Goal: Task Accomplishment & Management: Manage account settings

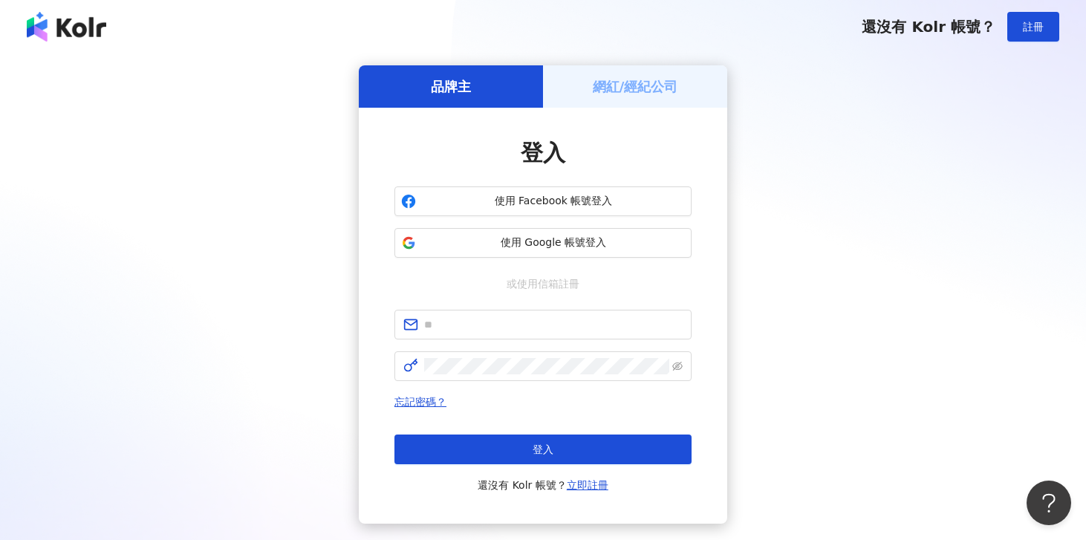
click at [640, 91] on h5 "網紅/經紀公司" at bounding box center [635, 86] width 85 height 19
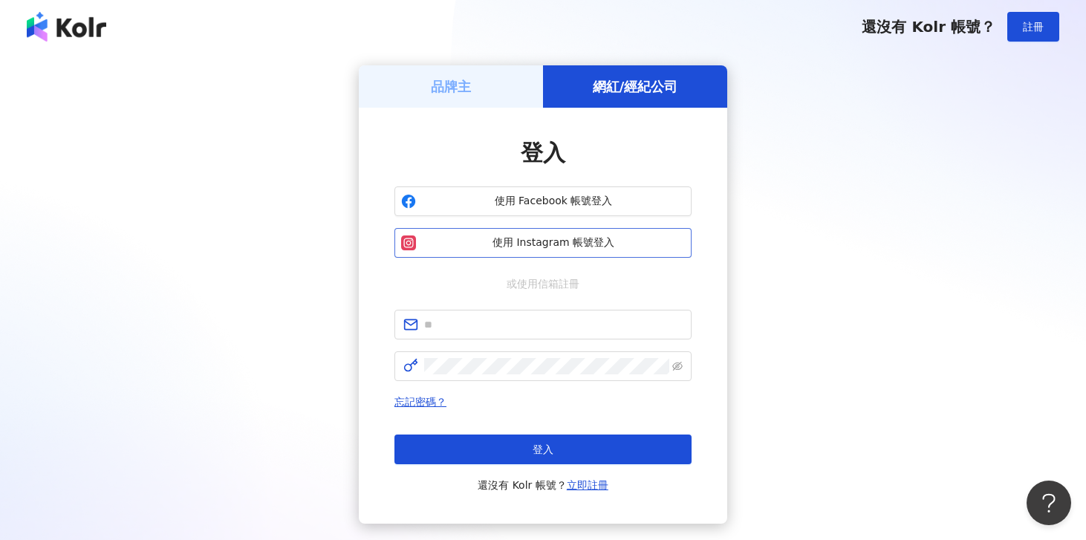
click at [508, 239] on span "使用 Instagram 帳號登入" at bounding box center [553, 243] width 263 height 15
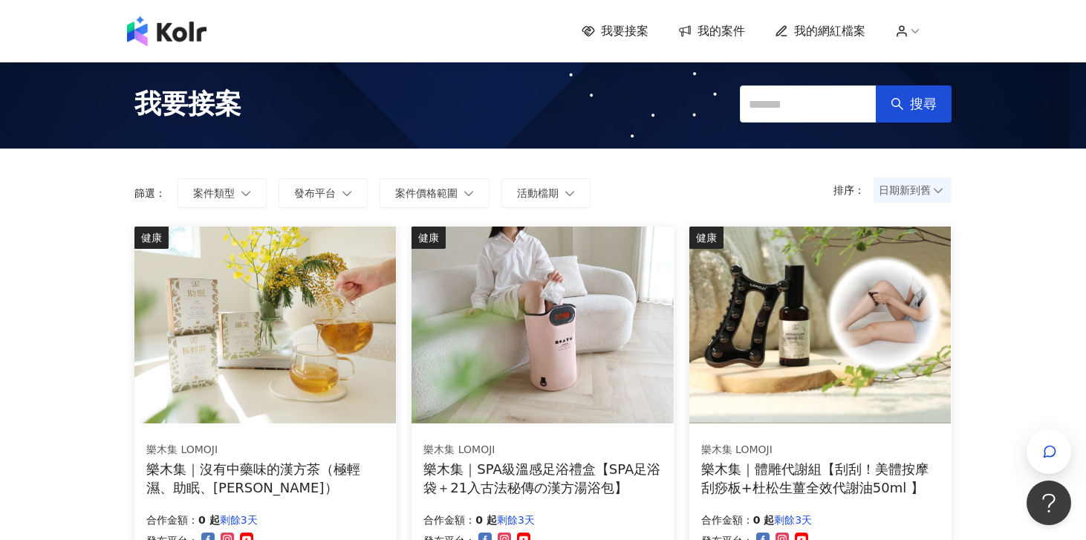
click at [727, 35] on span "我的案件" at bounding box center [722, 31] width 48 height 16
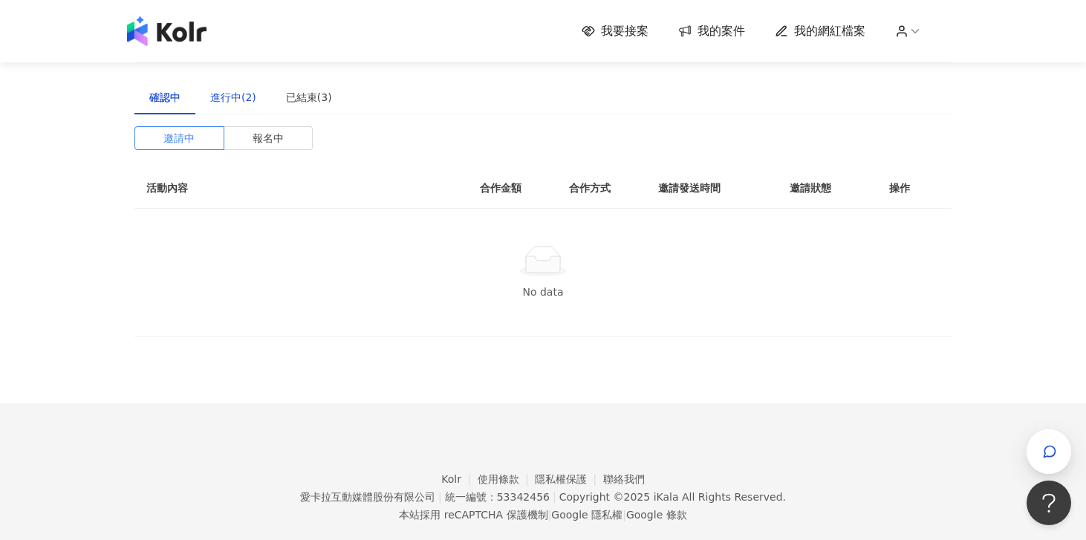
click at [221, 97] on div "進行中(2)" at bounding box center [233, 97] width 46 height 16
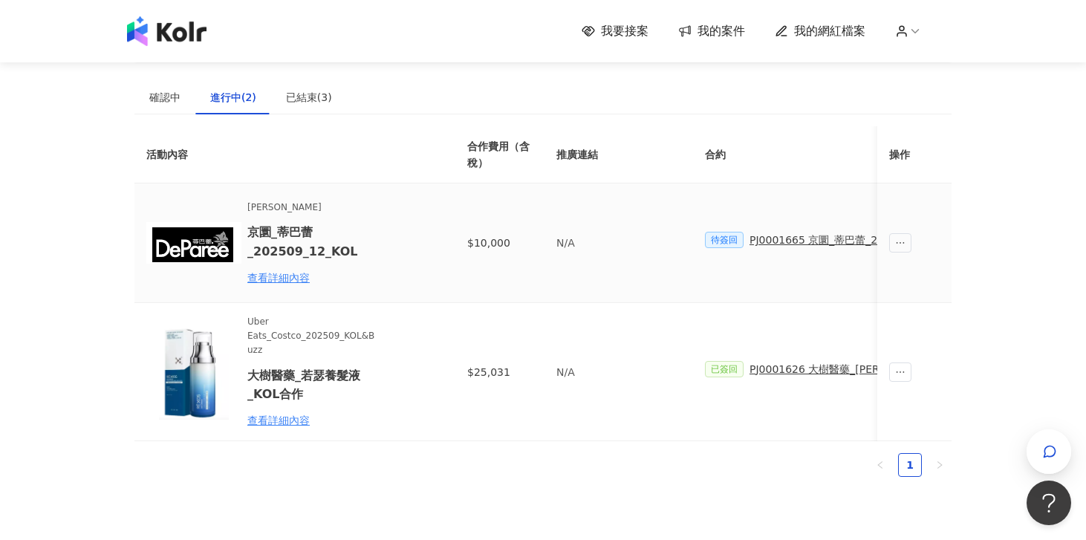
click at [804, 240] on div "PJ0001665 京圜_蒂巴蕾_202509_12_KOL" at bounding box center [852, 240] width 205 height 16
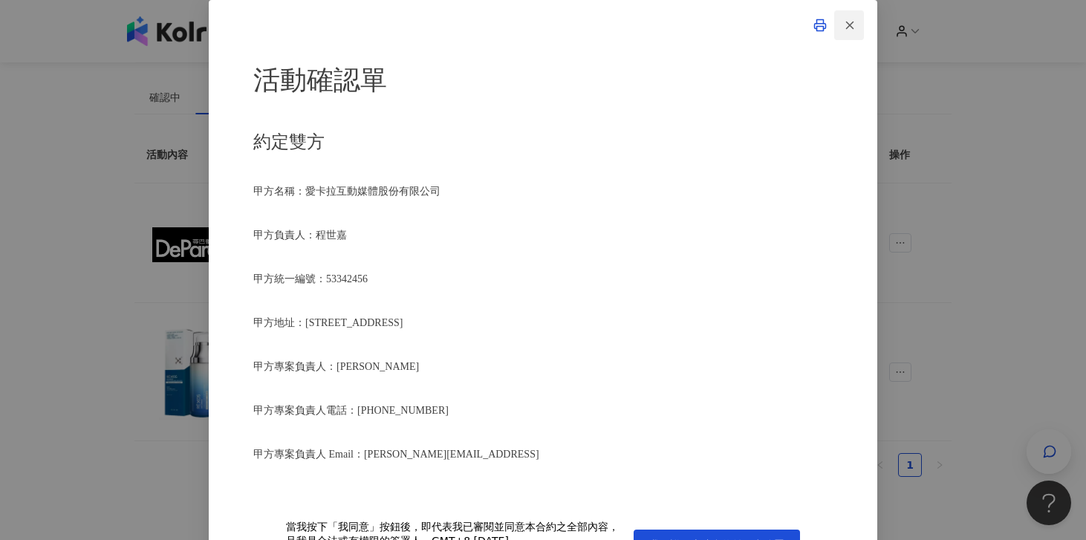
click at [845, 22] on icon "button" at bounding box center [849, 25] width 13 height 13
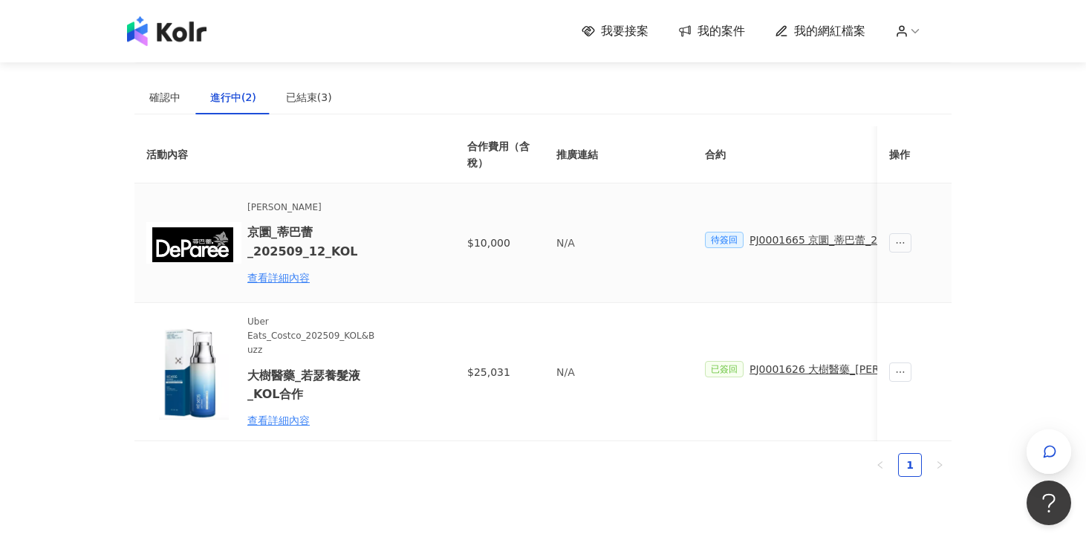
click at [783, 233] on div "PJ0001665 京圜_蒂巴蕾_202509_12_KOL" at bounding box center [852, 240] width 205 height 16
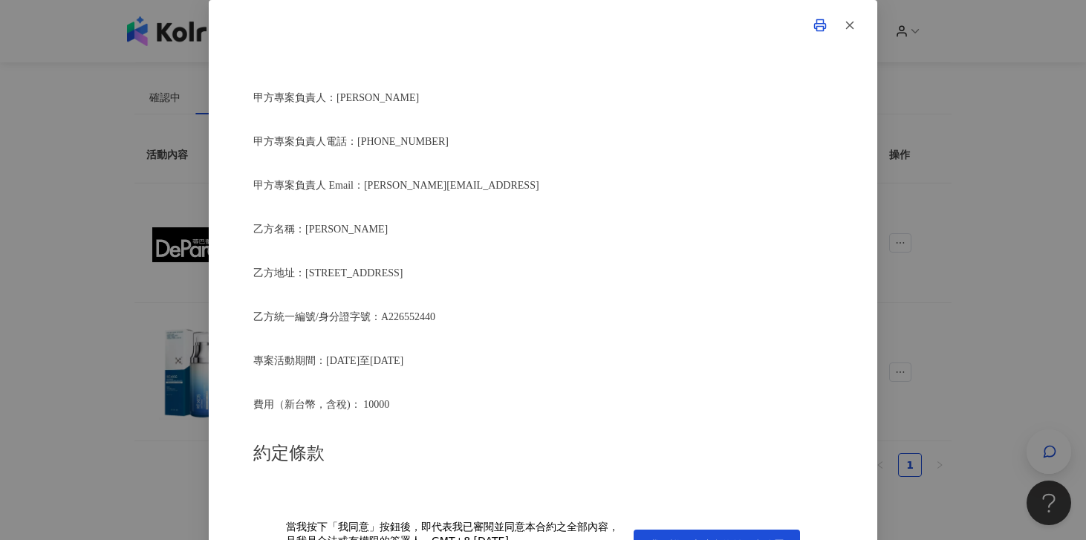
click at [403, 355] on span "專案活動期間：[DATE]至[DATE]" at bounding box center [328, 360] width 150 height 11
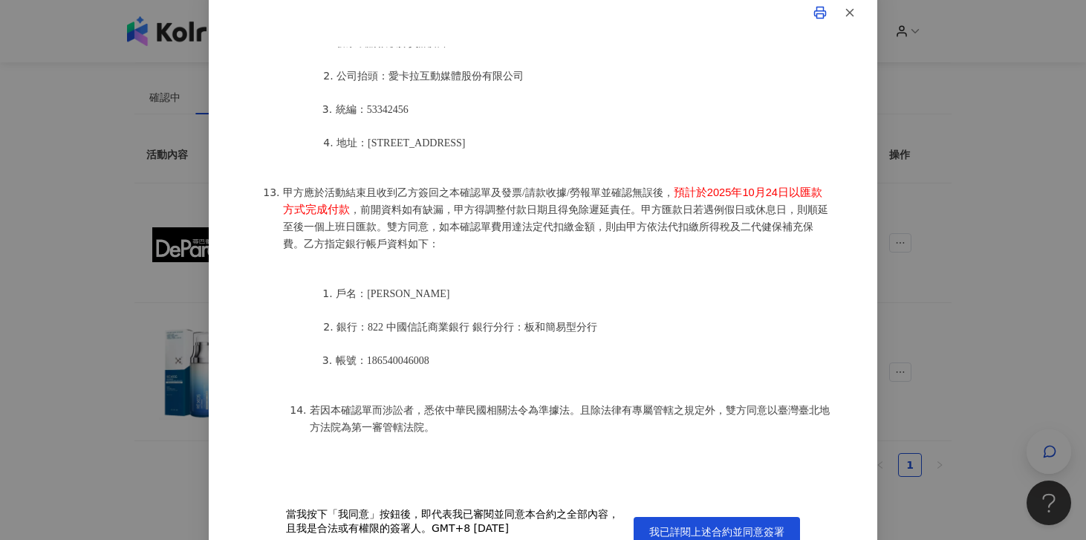
scroll to position [39, 0]
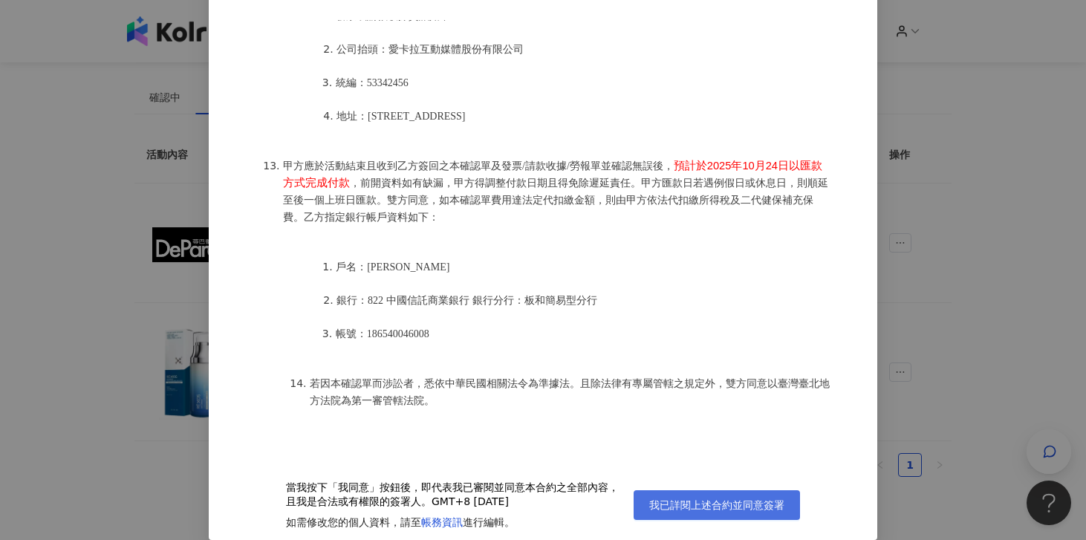
click at [709, 507] on span "我已詳閱上述合約並同意簽署" at bounding box center [716, 505] width 135 height 12
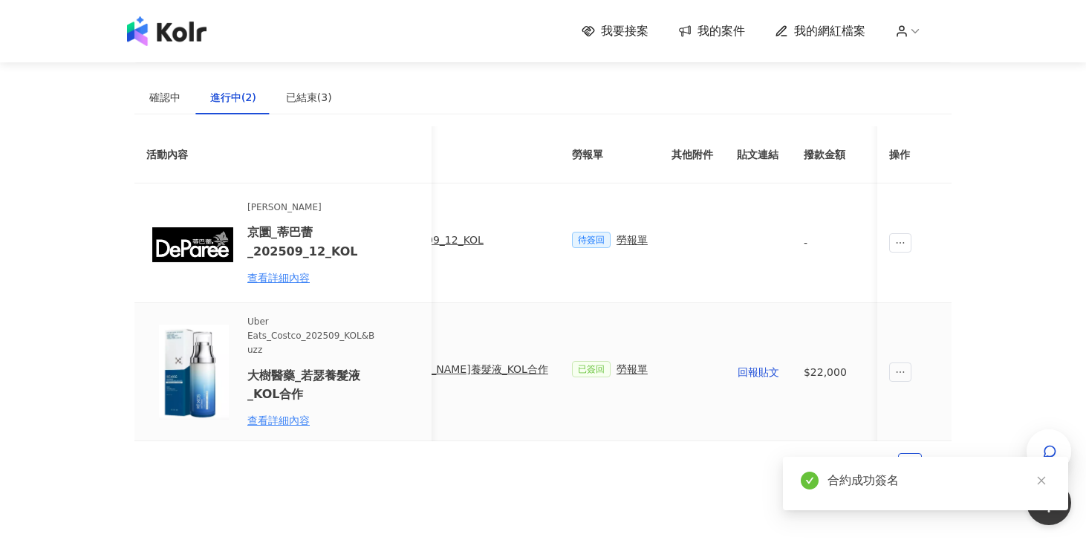
scroll to position [0, 381]
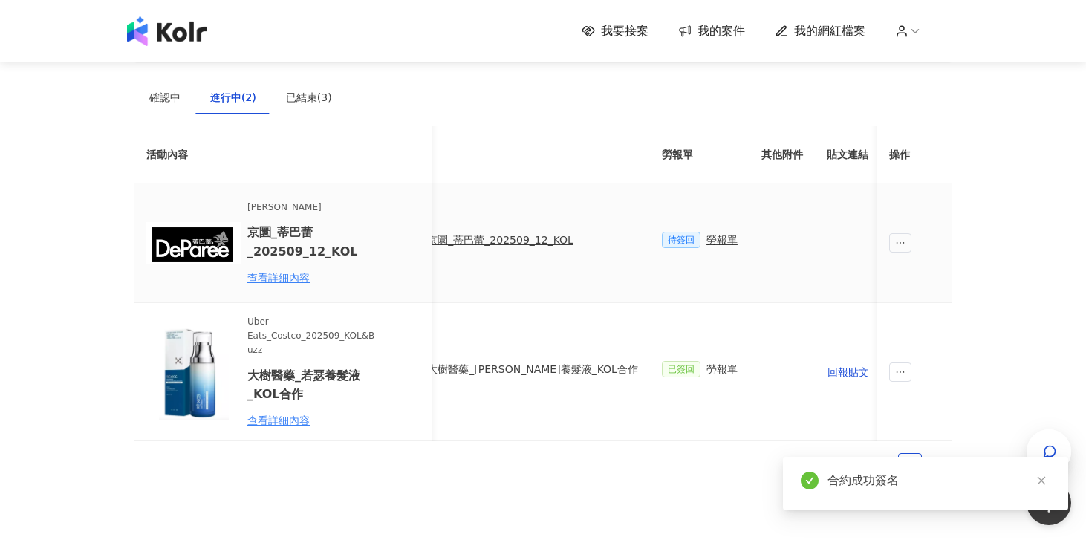
click at [707, 244] on div "勞報單" at bounding box center [722, 240] width 31 height 16
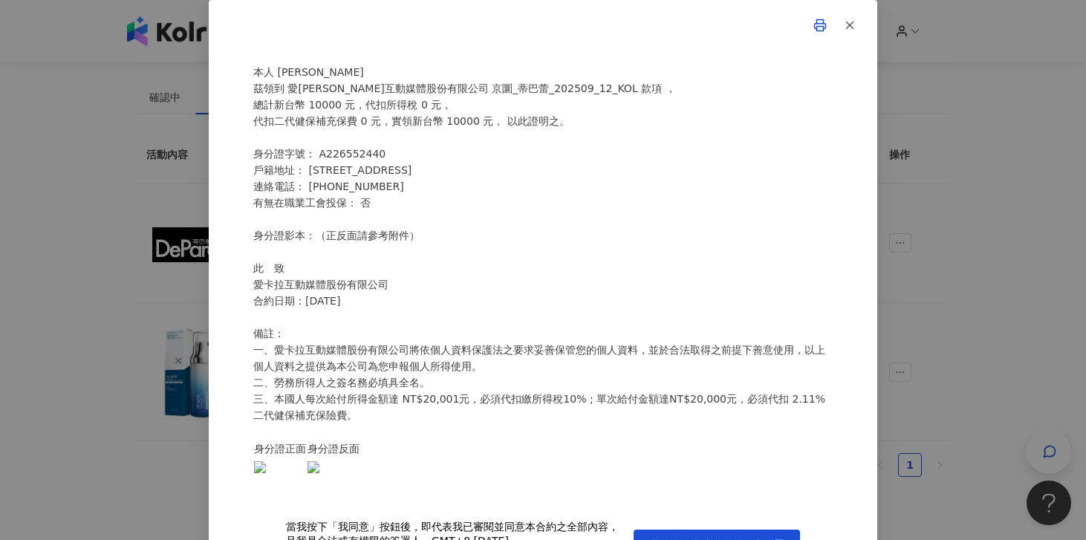
scroll to position [39, 0]
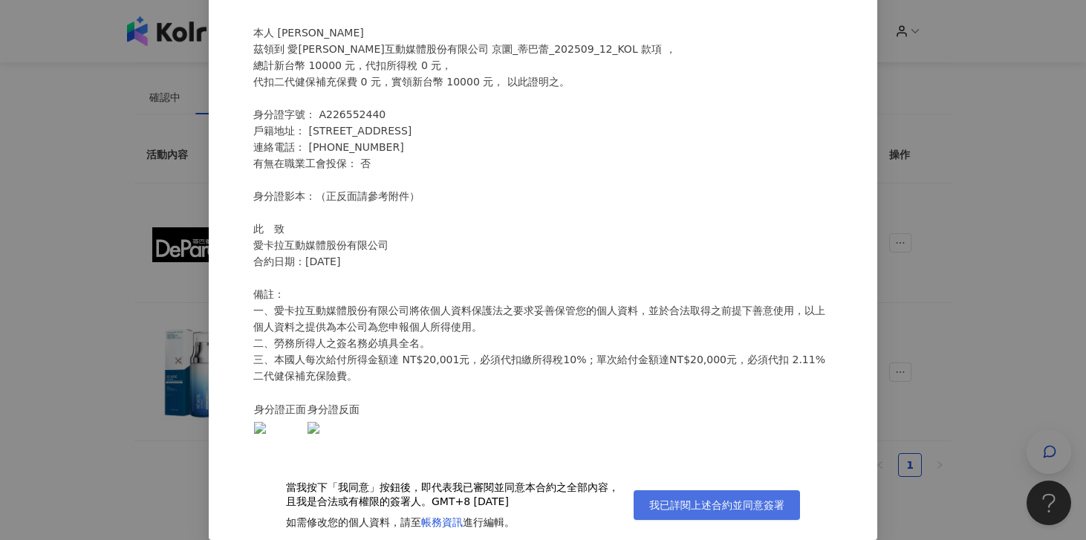
click at [658, 501] on span "我已詳閱上述合約並同意簽署" at bounding box center [716, 505] width 135 height 12
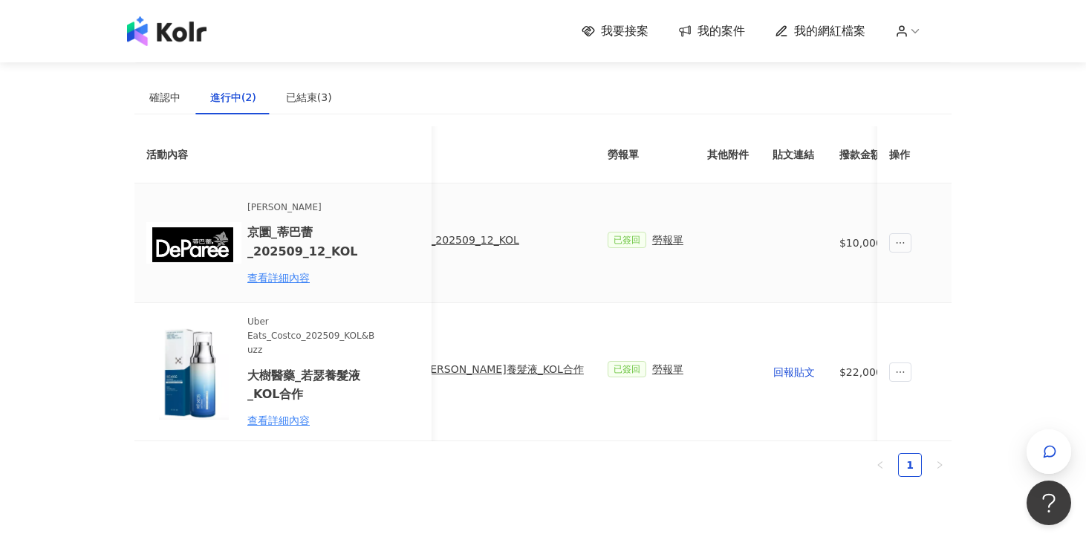
scroll to position [0, 437]
click at [651, 241] on div "勞報單" at bounding box center [666, 240] width 31 height 16
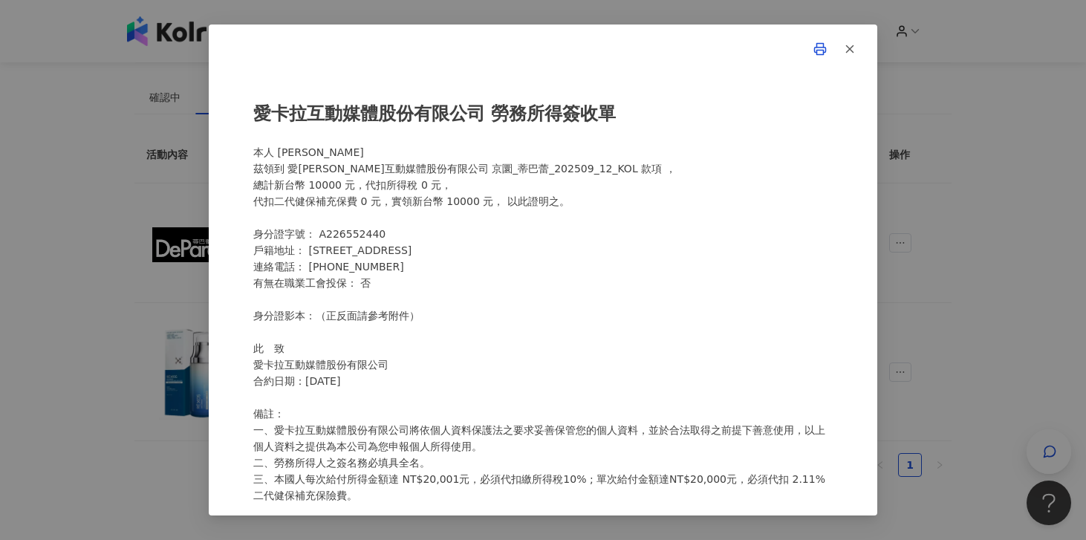
scroll to position [1, 0]
click at [1057, 194] on div "愛[PERSON_NAME]互動媒體股份有限公司 勞務所得簽收單 本人 [PERSON_NAME]領到 愛[PERSON_NAME]互動媒體股份有限公司 京圜…" at bounding box center [543, 270] width 1086 height 540
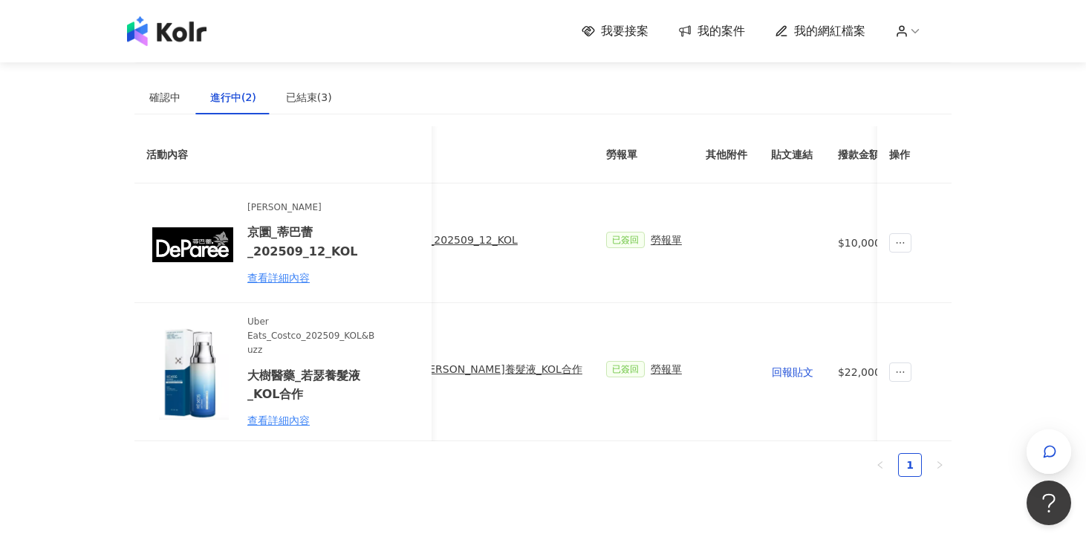
click at [361, 485] on div "活動內容 合作費用（含稅） 推廣連結 合約 勞報單 其他附件 貼文連結 撥款金額 撥款狀態 操作 蒂巴蕾 京圜_蒂巴蕾_202509_12_KOL 查看詳細內…" at bounding box center [542, 307] width 817 height 363
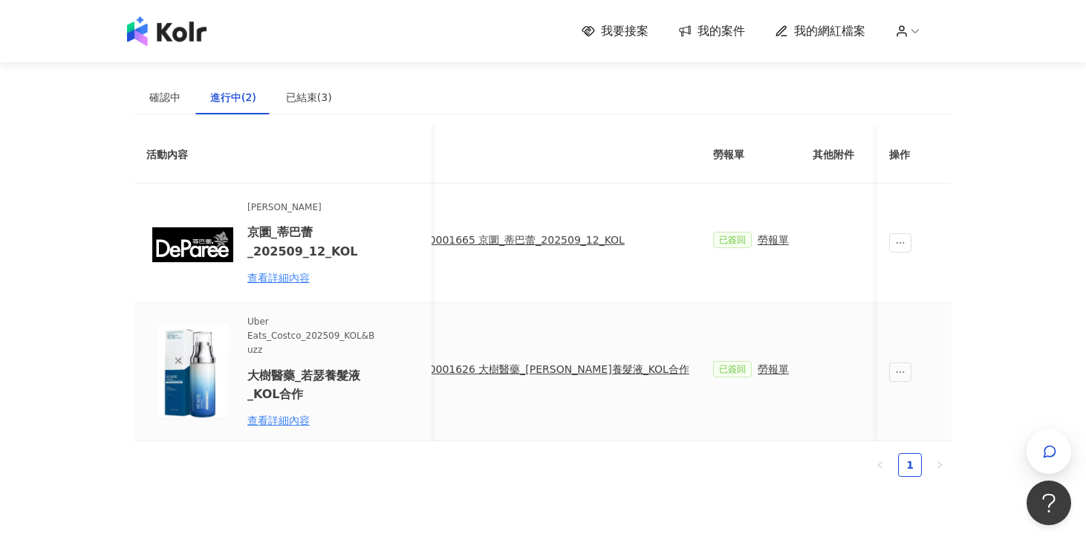
scroll to position [0, 325]
click at [762, 239] on div "勞報單" at bounding box center [777, 240] width 31 height 16
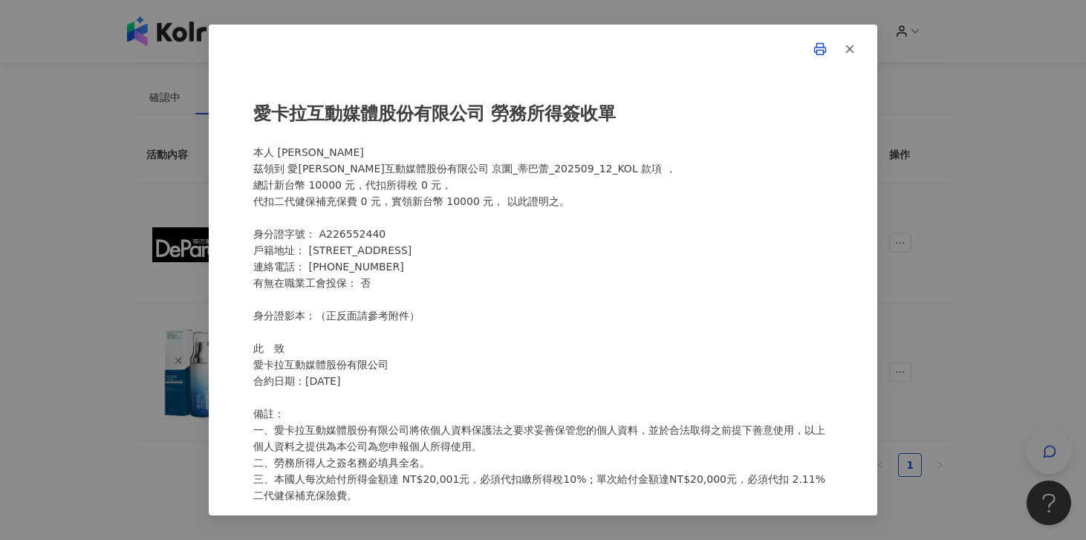
scroll to position [1, 0]
